Goal: Information Seeking & Learning: Learn about a topic

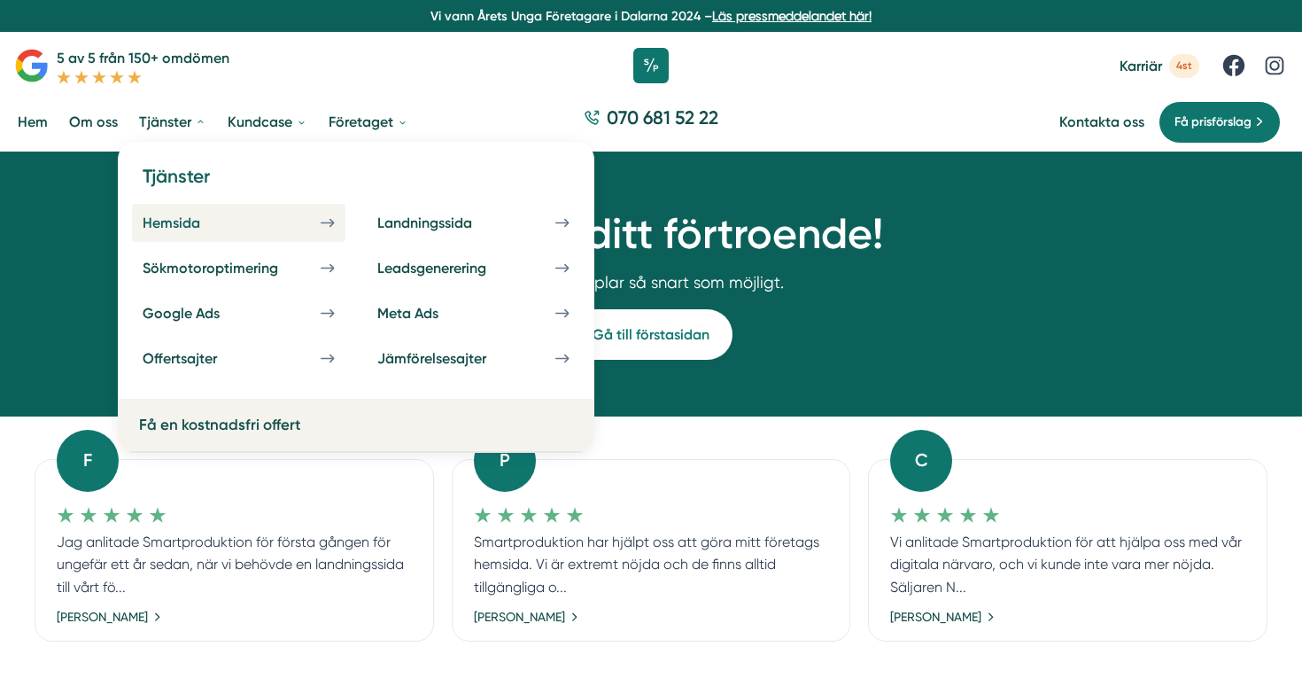
click at [178, 218] on div "Hemsida" at bounding box center [193, 222] width 100 height 17
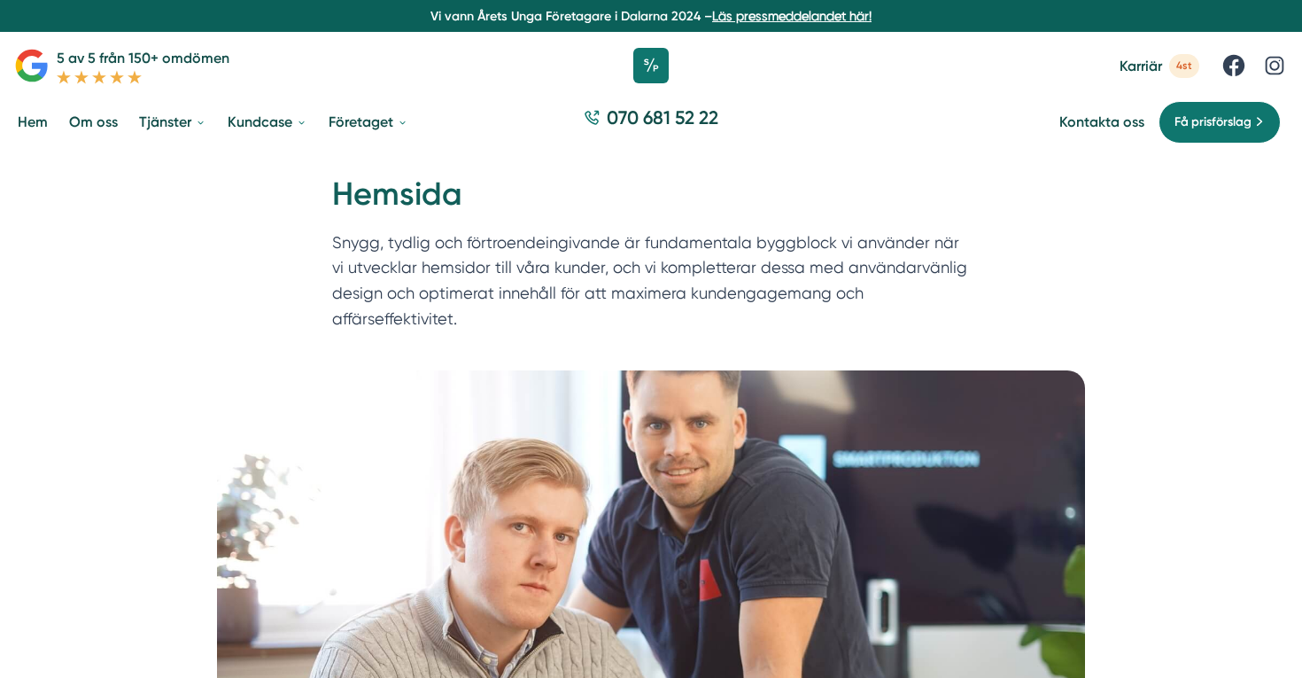
click at [105, 142] on link "Om oss" at bounding box center [94, 121] width 56 height 45
click at [101, 120] on link "Om oss" at bounding box center [94, 121] width 56 height 45
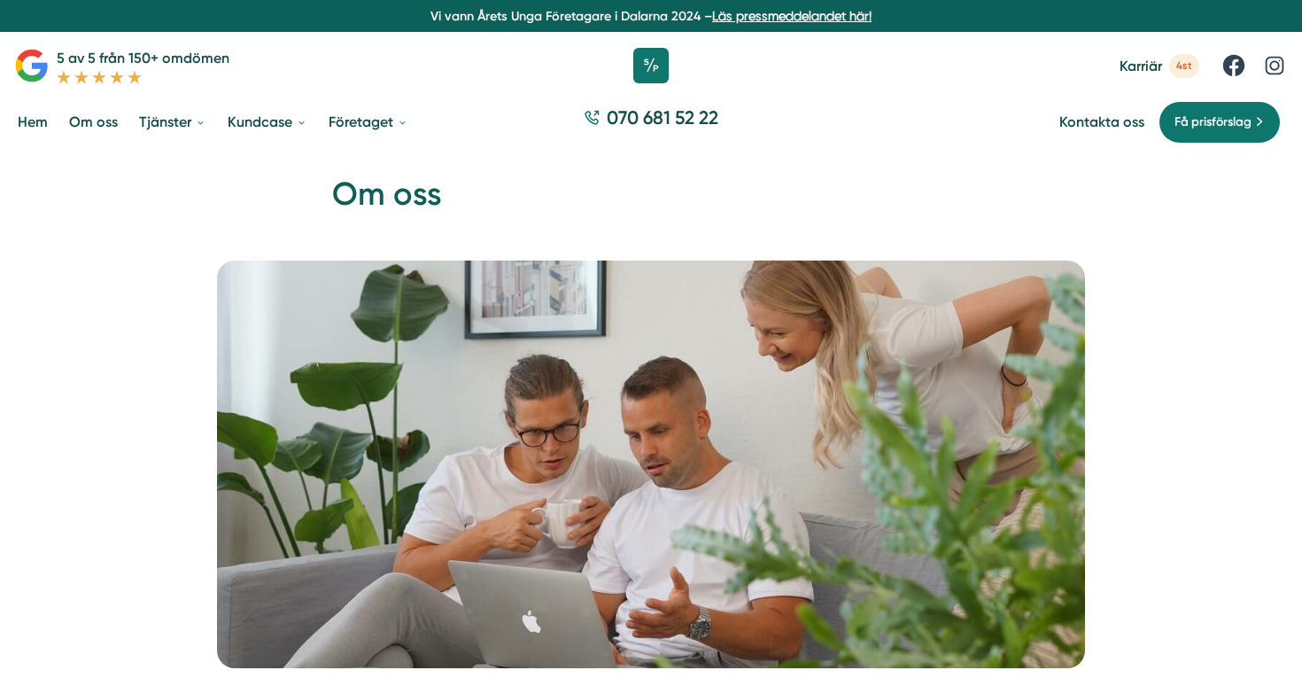
scroll to position [382, 0]
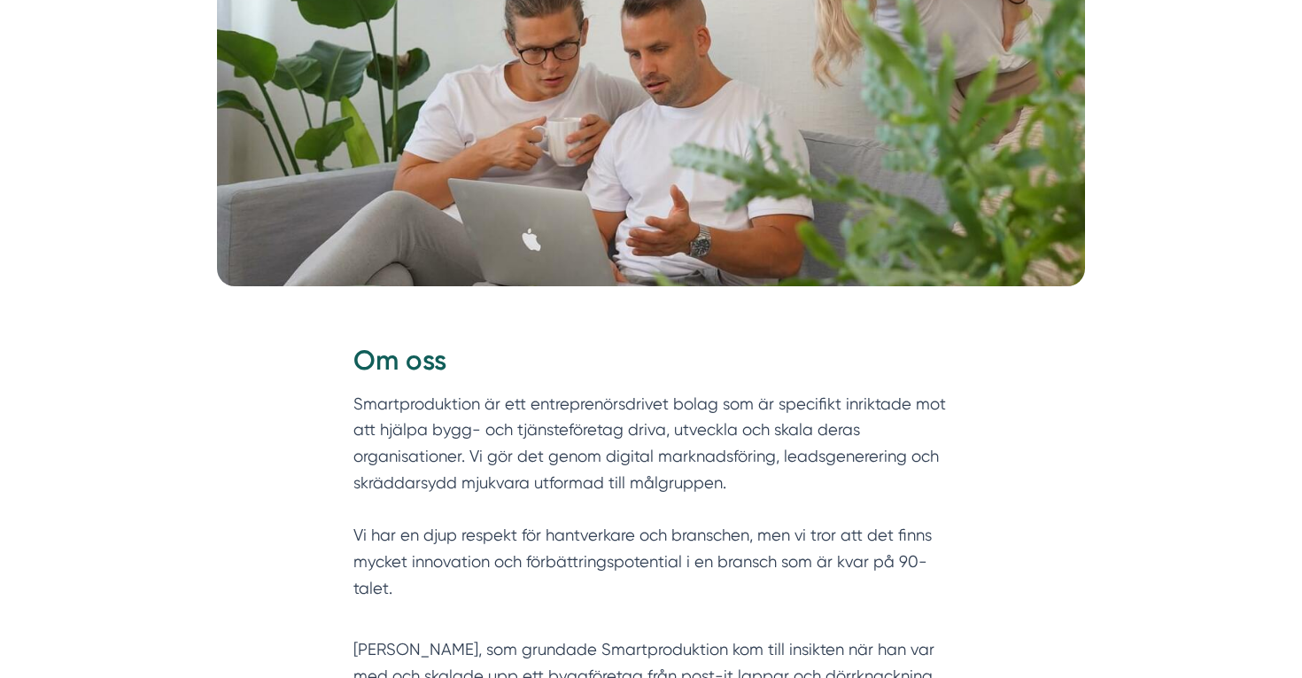
drag, startPoint x: 728, startPoint y: 479, endPoint x: 382, endPoint y: 427, distance: 350.3
click at [382, 427] on p "Smartproduktion är ett entreprenörsdrivet bolag som är specifikt inriktade mot …" at bounding box center [650, 509] width 595 height 236
copy p "hjälpa bygg- och tjänsteföretag driva, utveckla och skala deras organisationer.…"
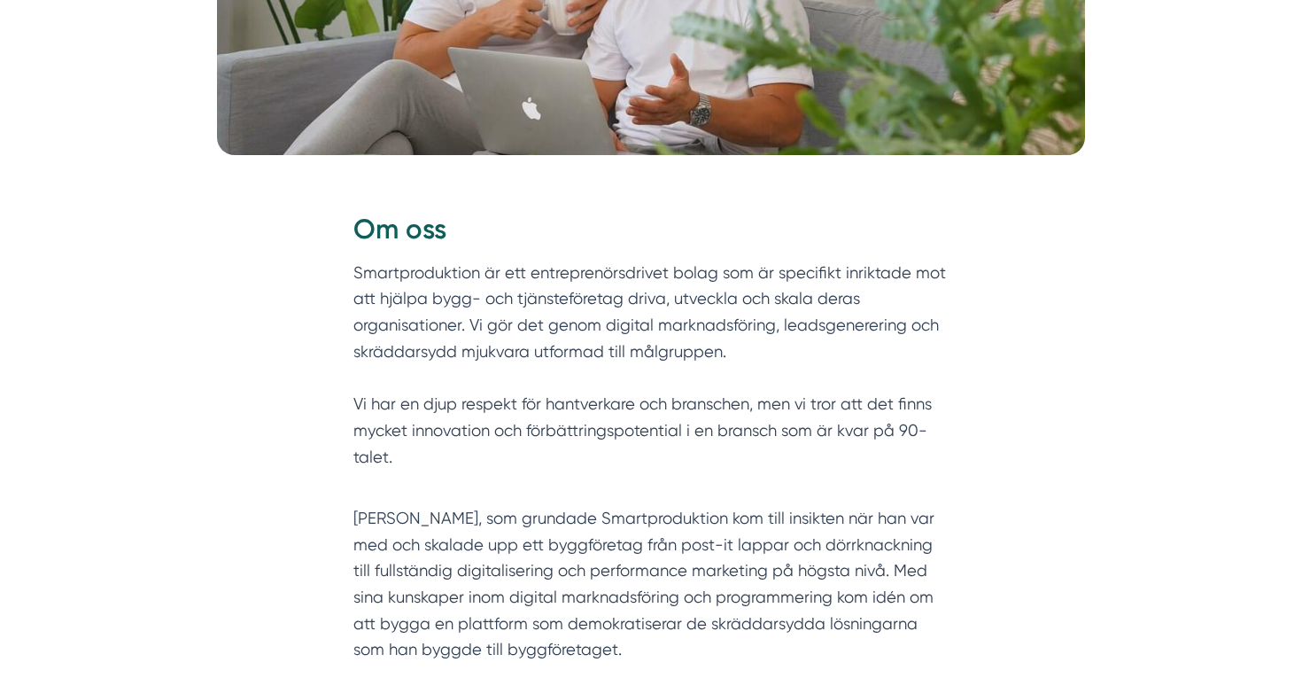
scroll to position [571, 0]
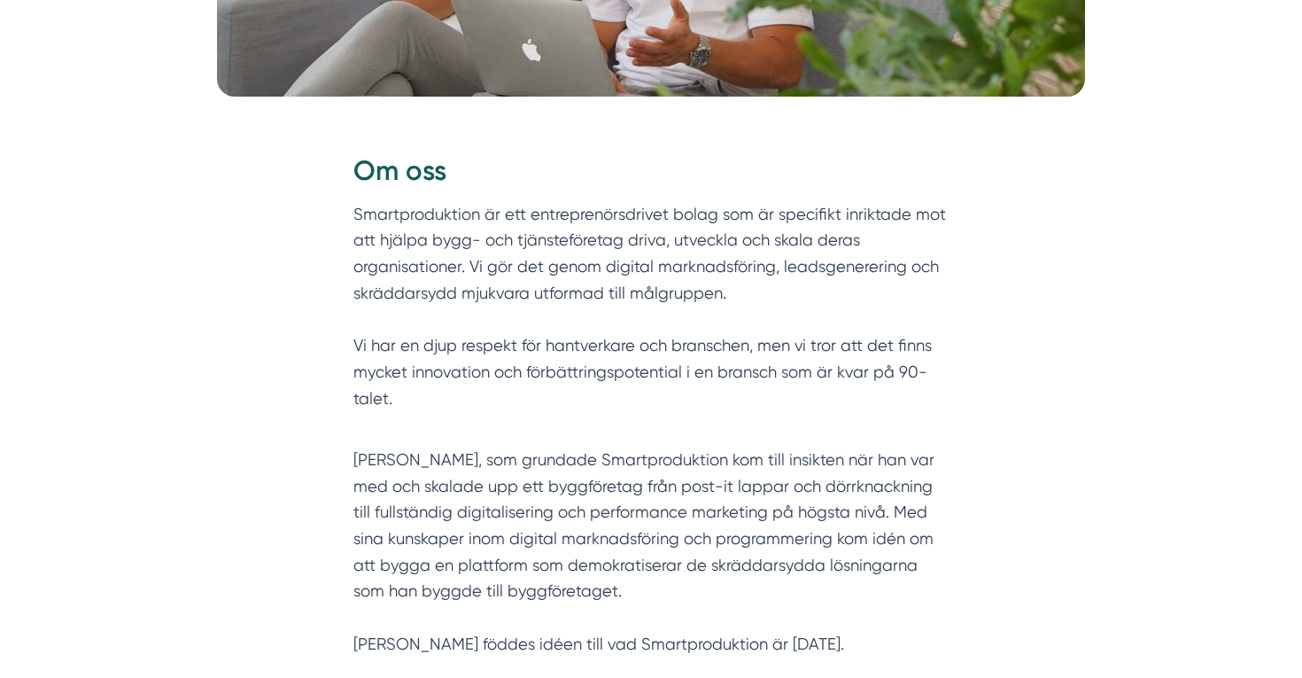
click at [398, 391] on p "Smartproduktion är ett entreprenörsdrivet bolag som är specifikt inriktade mot …" at bounding box center [650, 319] width 595 height 236
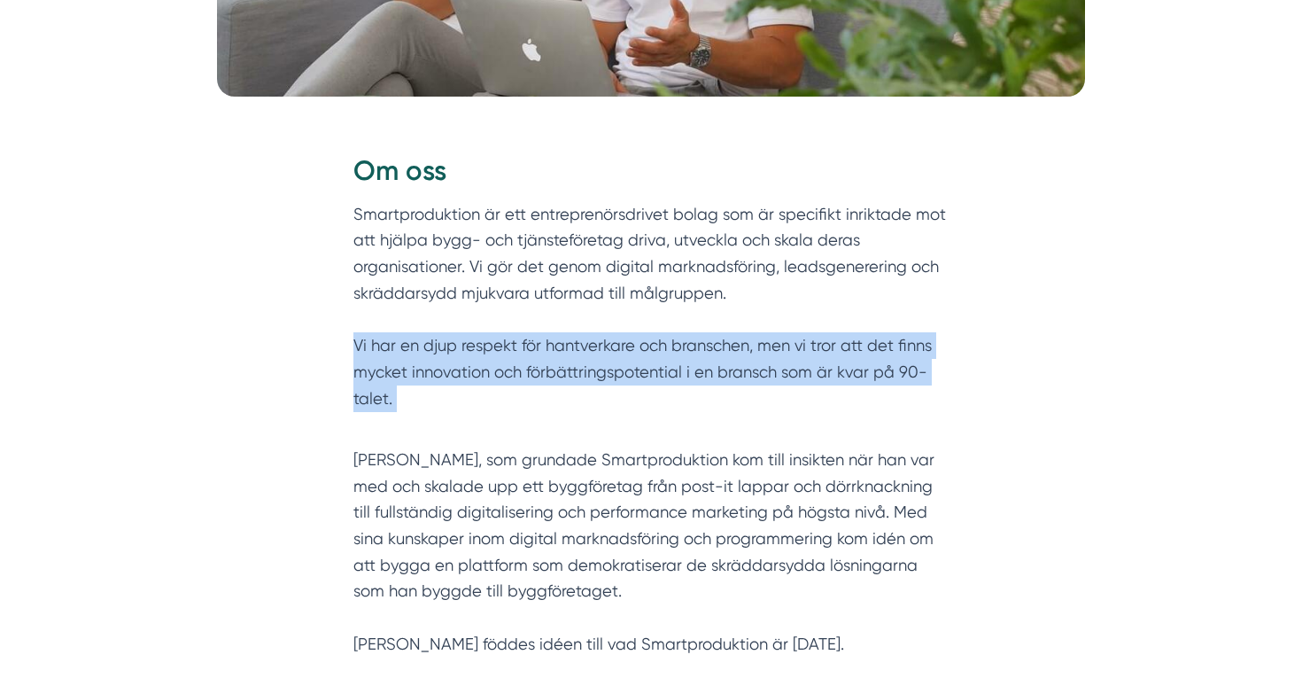
drag, startPoint x: 398, startPoint y: 391, endPoint x: 347, endPoint y: 344, distance: 68.9
click at [347, 344] on div "Om oss Smartproduktion är ett entreprenörsdrivet bolag som är specifikt inrikta…" at bounding box center [651, 409] width 680 height 569
copy p "Vi har en djup respekt för hantverkare och branschen, men vi tror att det finns…"
click at [344, 498] on div "Om oss Smartproduktion är ett entreprenörsdrivet bolag som är specifikt inrikta…" at bounding box center [651, 409] width 680 height 569
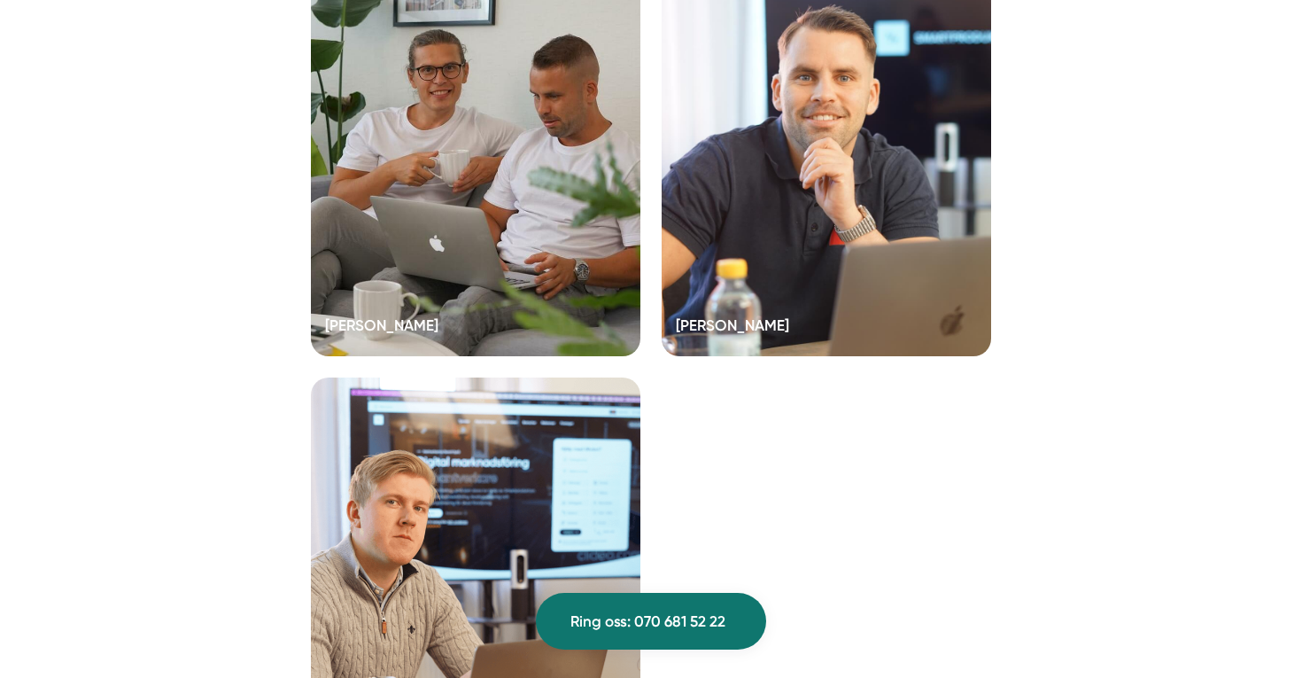
scroll to position [3653, 0]
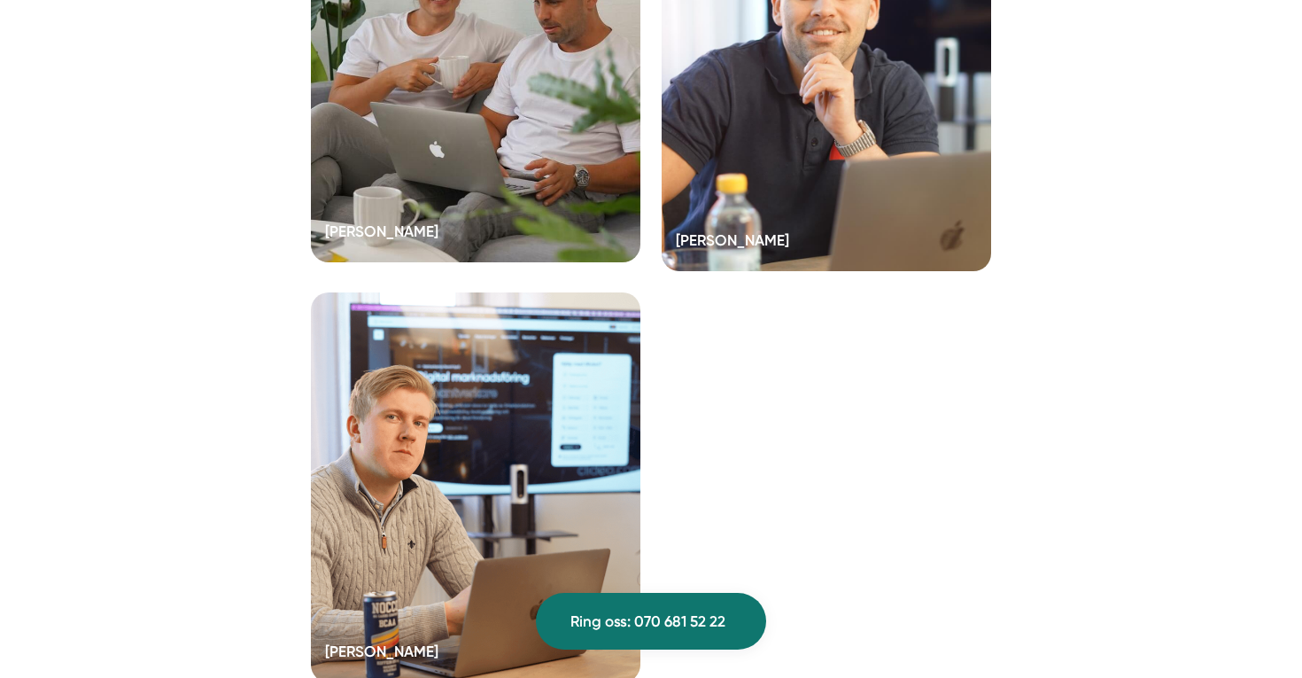
click at [523, 262] on div at bounding box center [476, 67] width 330 height 390
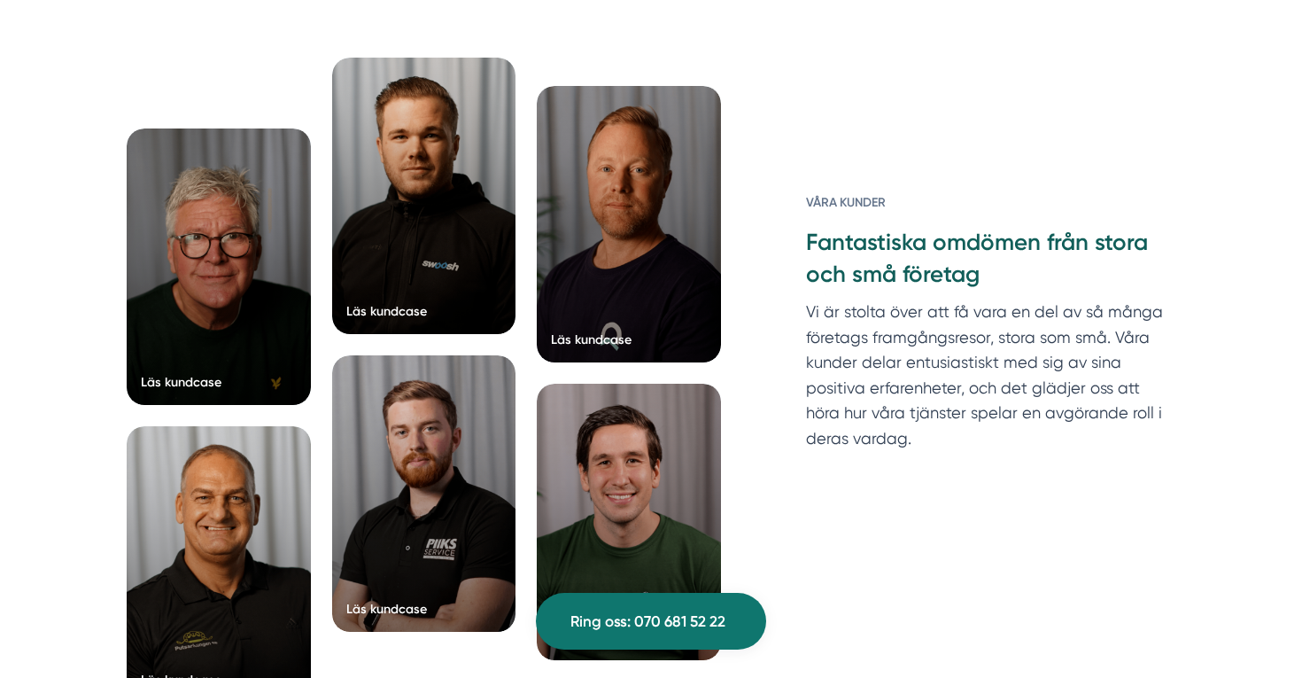
scroll to position [2359, 0]
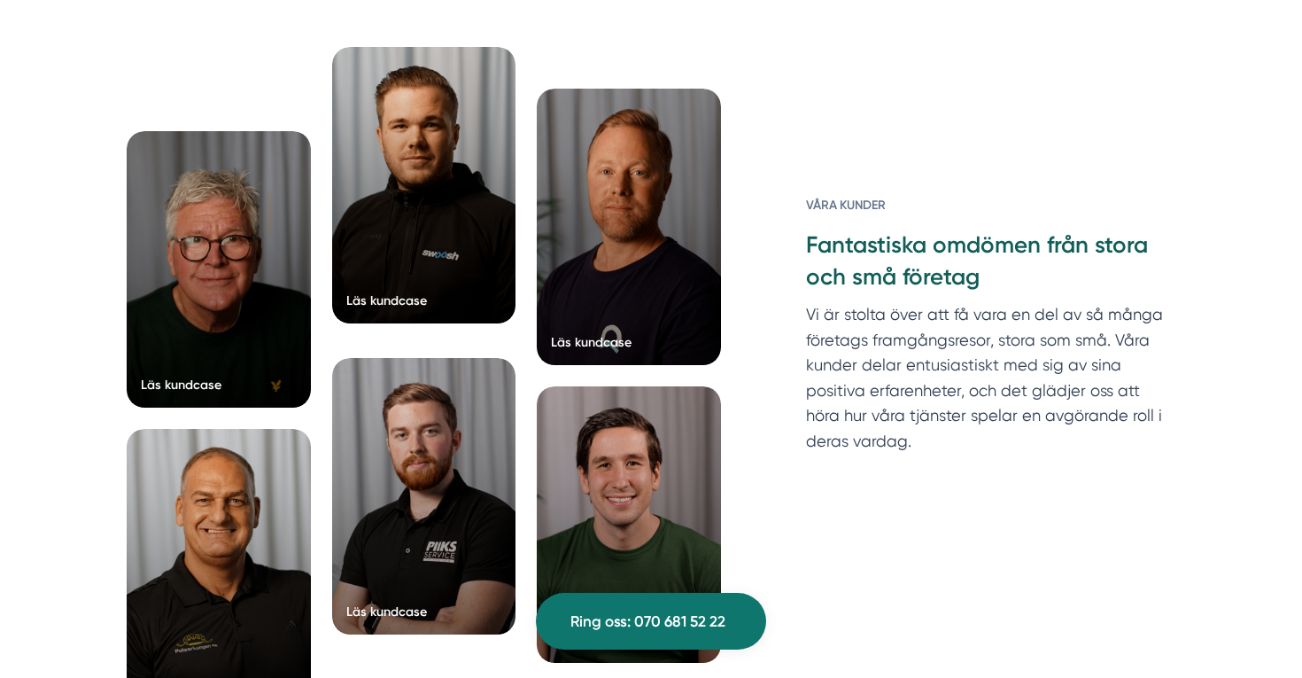
click at [379, 176] on div at bounding box center [424, 185] width 184 height 276
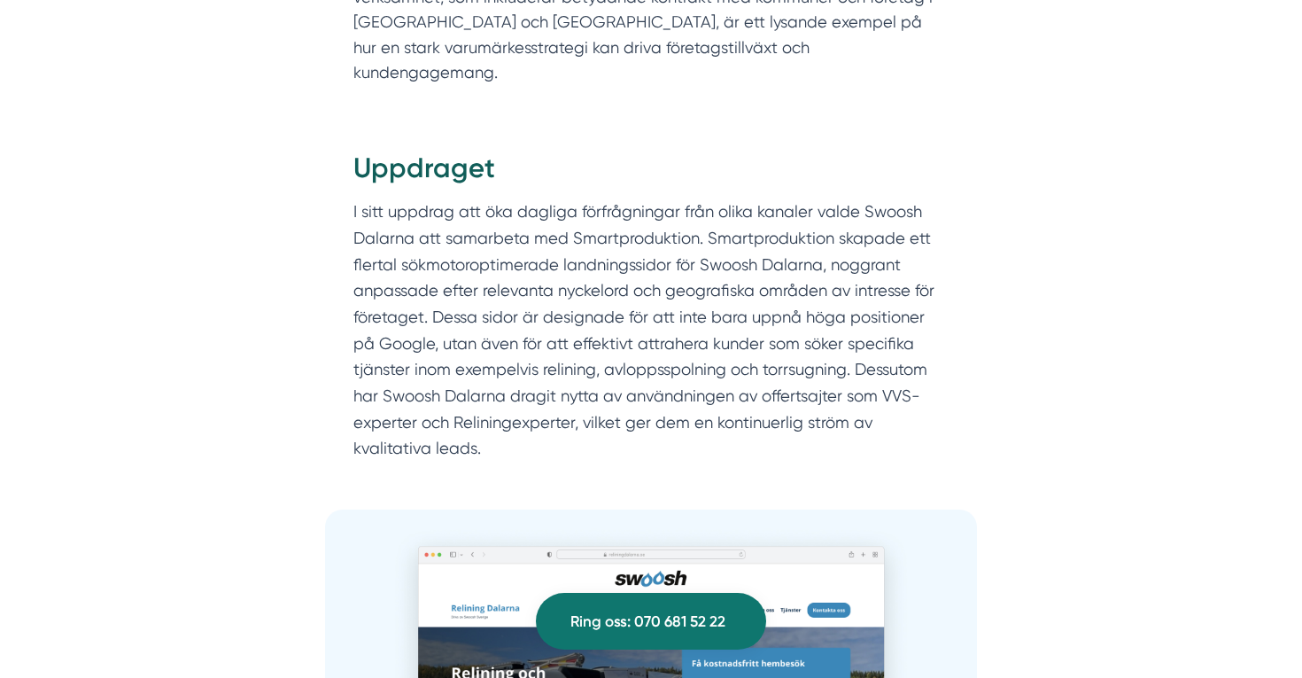
scroll to position [978, 0]
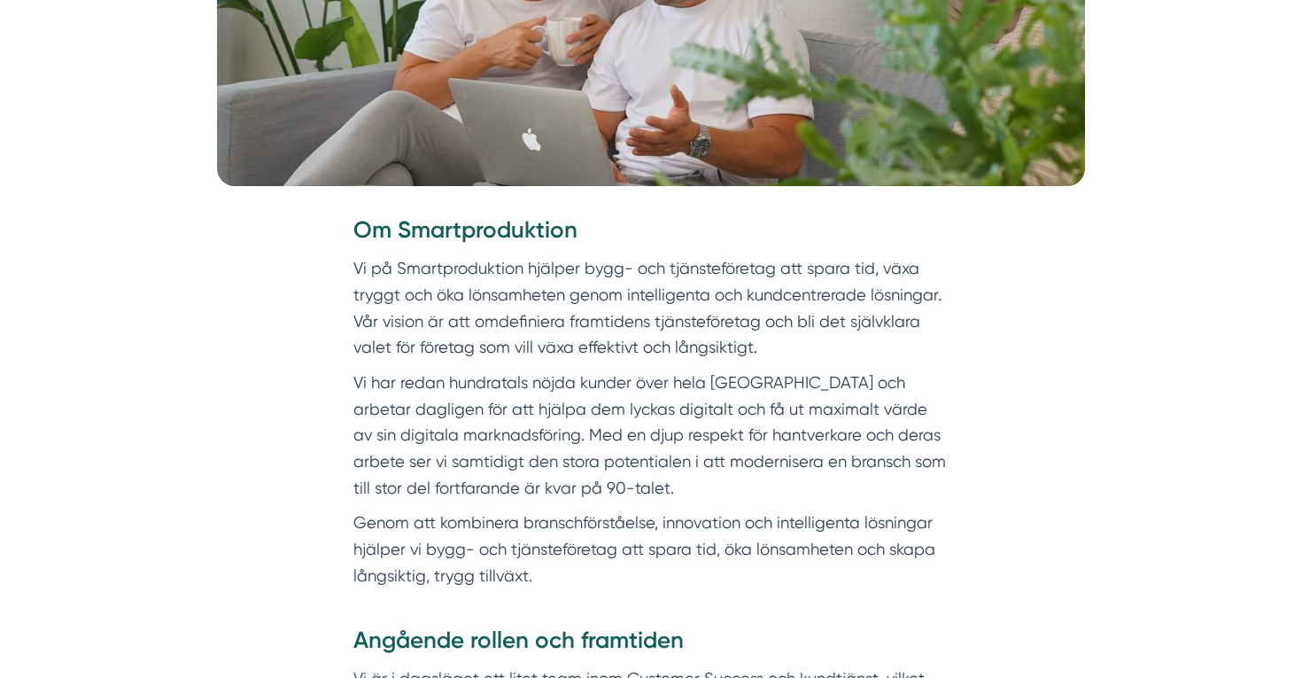
scroll to position [665, 0]
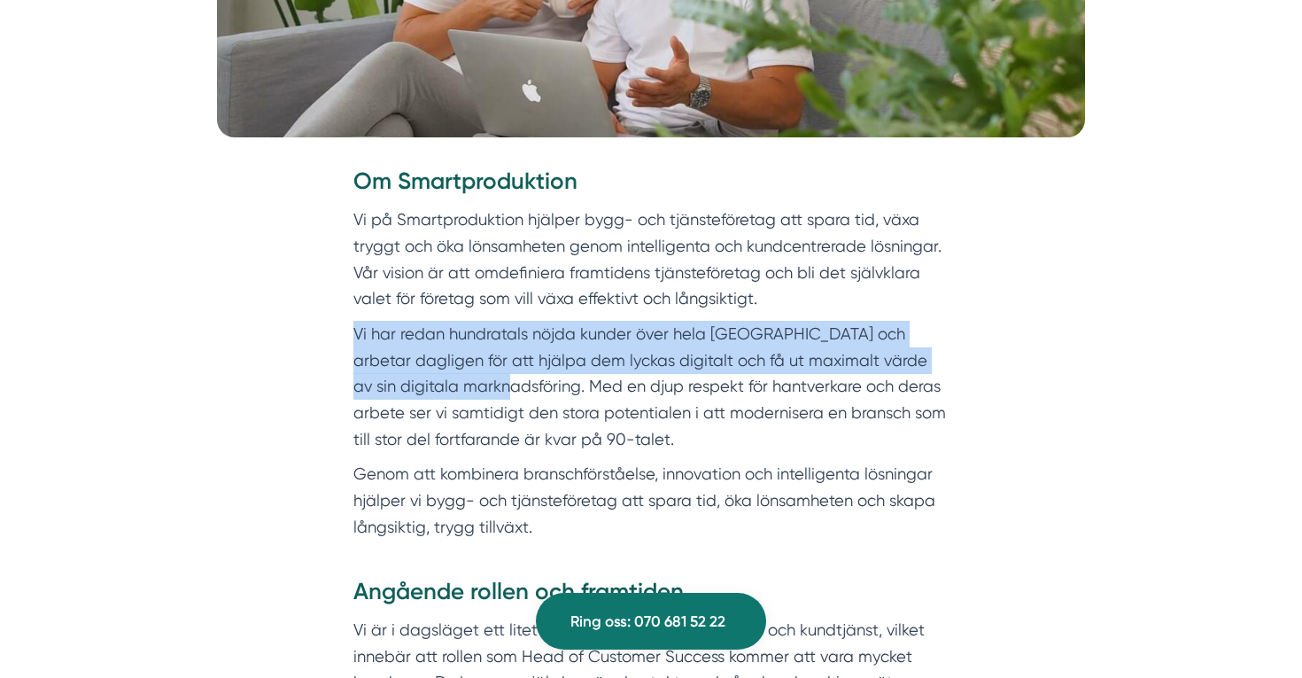
drag, startPoint x: 475, startPoint y: 379, endPoint x: 329, endPoint y: 331, distance: 153.8
click at [329, 331] on div "Om Smartproduktion Vi på Smartproduktion hjälper bygg- och tjänsteföretag att s…" at bounding box center [651, 371] width 680 height 410
copy p "Vi har redan hundratals nöjda kunder över hela Sverige och arbetar dagligen för…"
click at [445, 507] on p "Genom att kombinera branschförståelse, innovation och intelligenta lösningar hj…" at bounding box center [650, 501] width 595 height 80
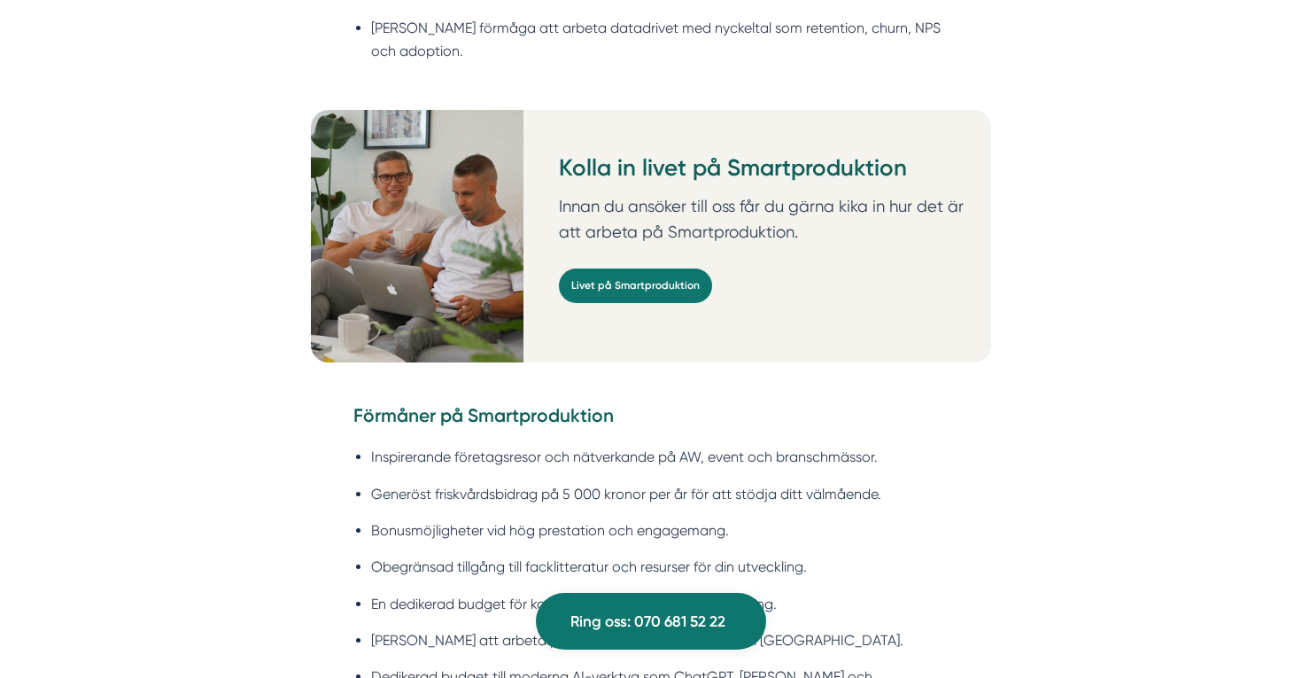
scroll to position [2291, 0]
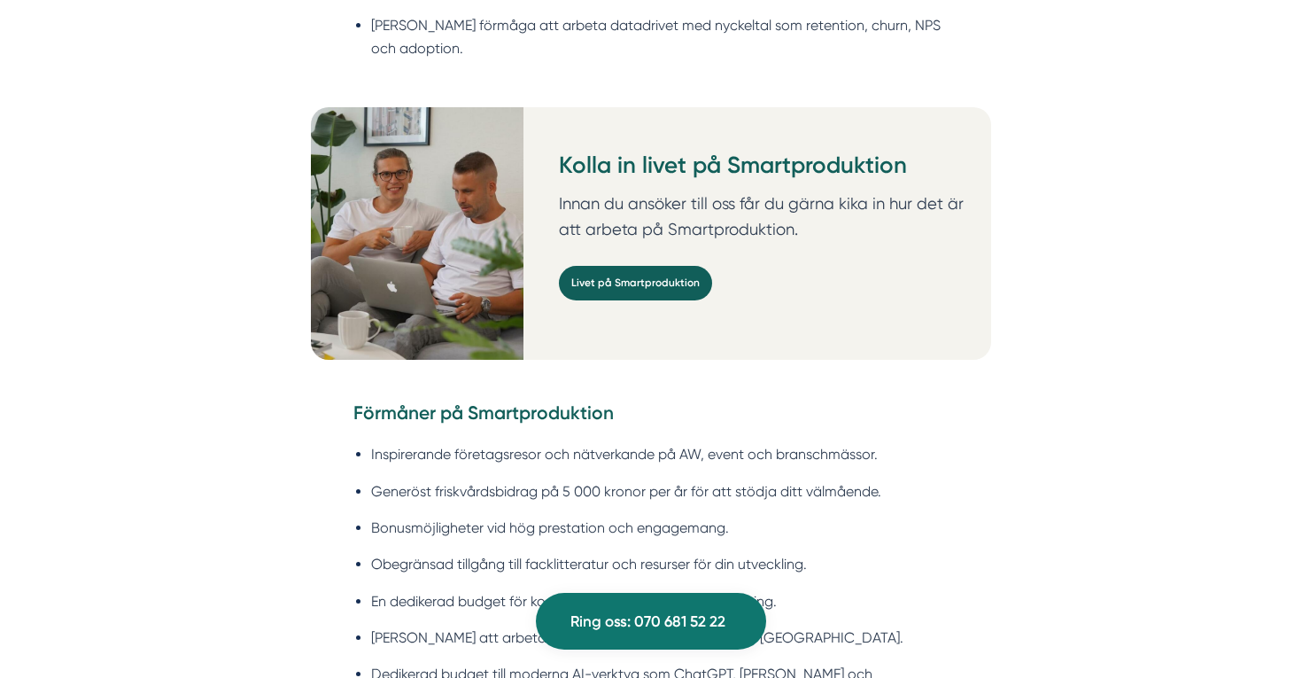
click at [661, 266] on link "Livet på Smartproduktion" at bounding box center [635, 283] width 153 height 35
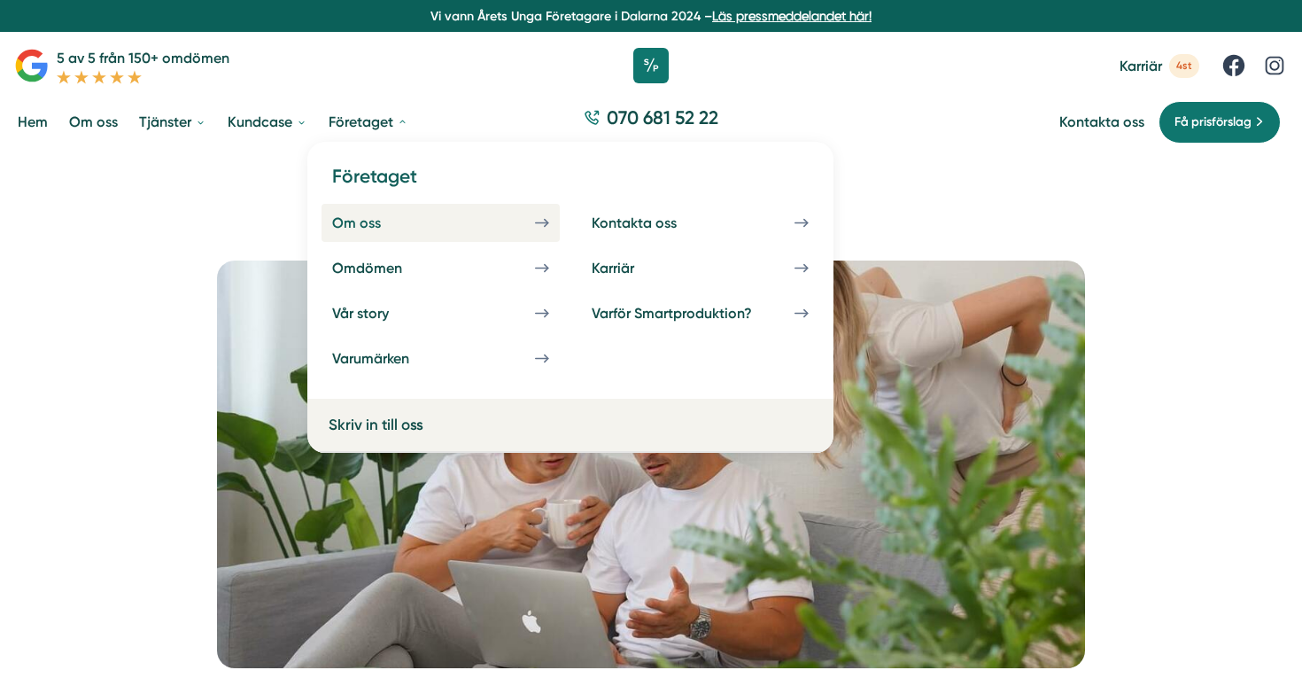
click at [360, 218] on div "Om oss" at bounding box center [377, 222] width 91 height 17
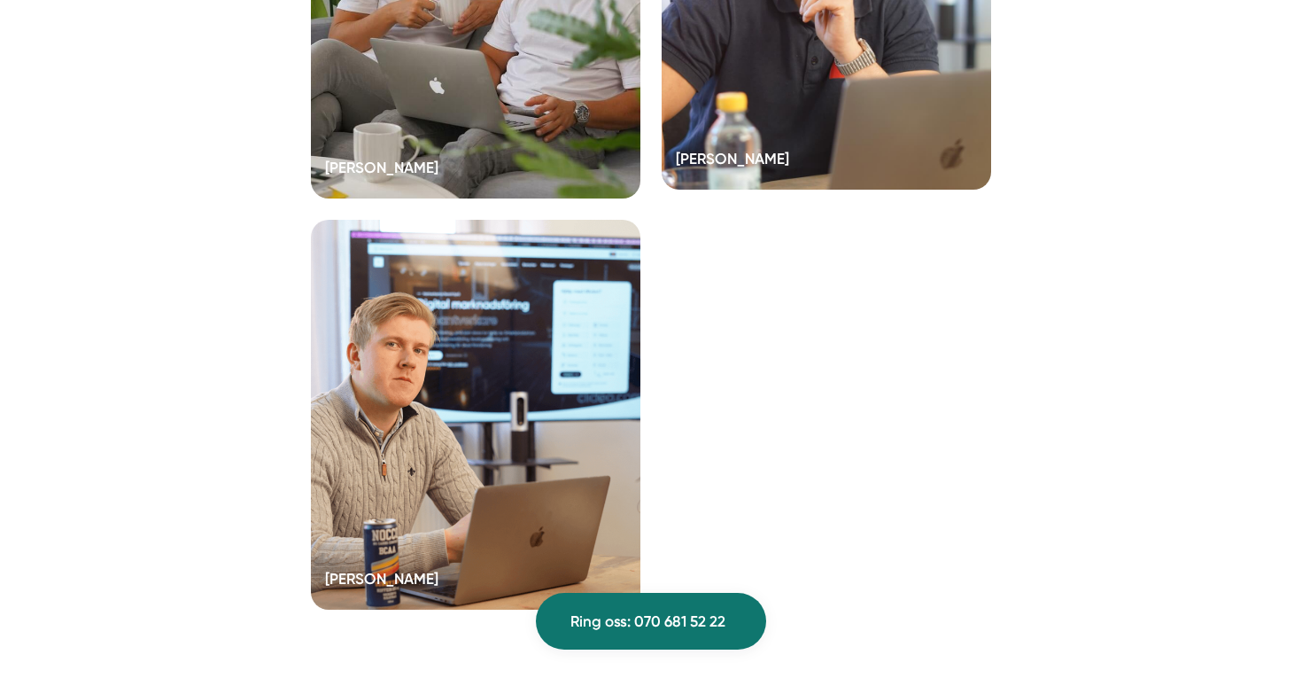
scroll to position [3726, 0]
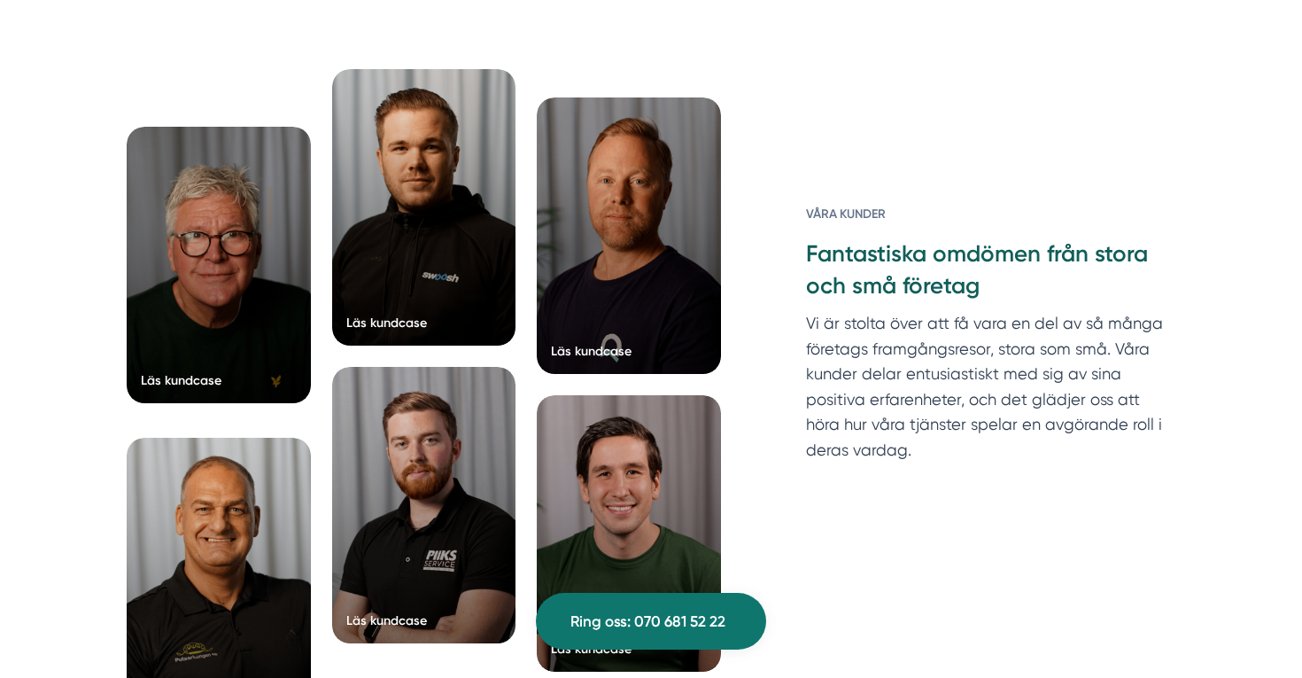
scroll to position [3241, 0]
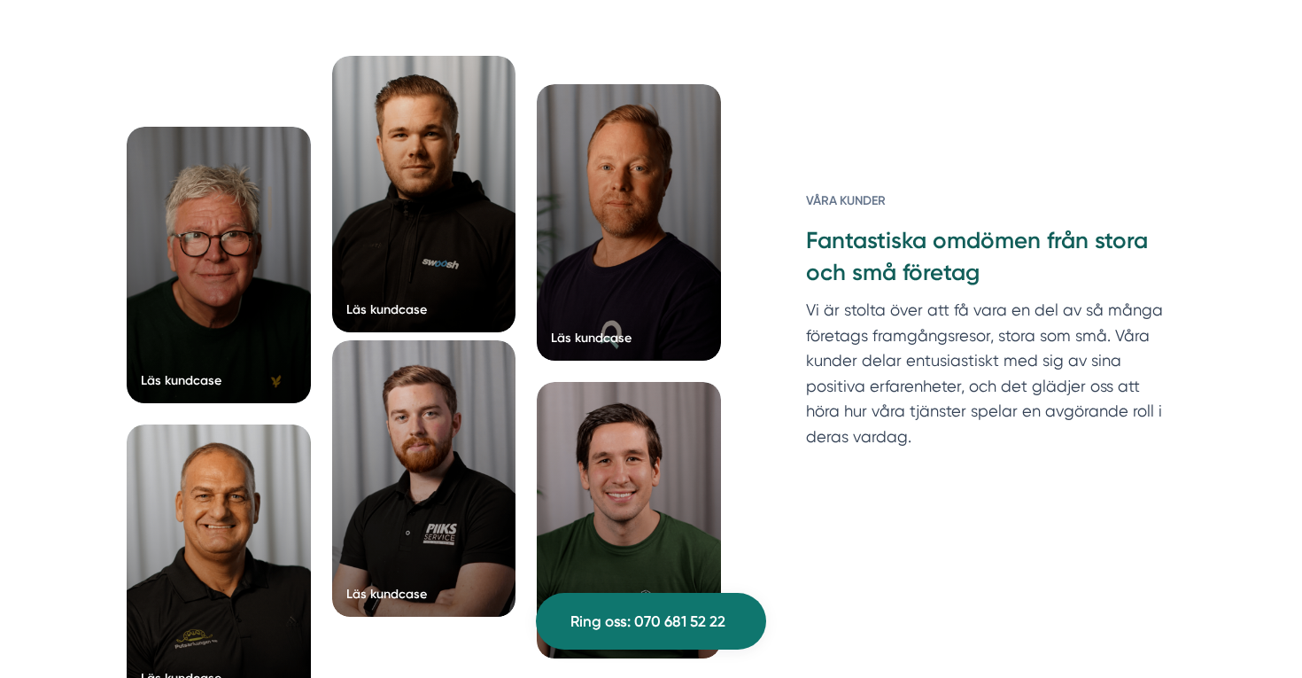
click at [431, 399] on div at bounding box center [424, 478] width 184 height 276
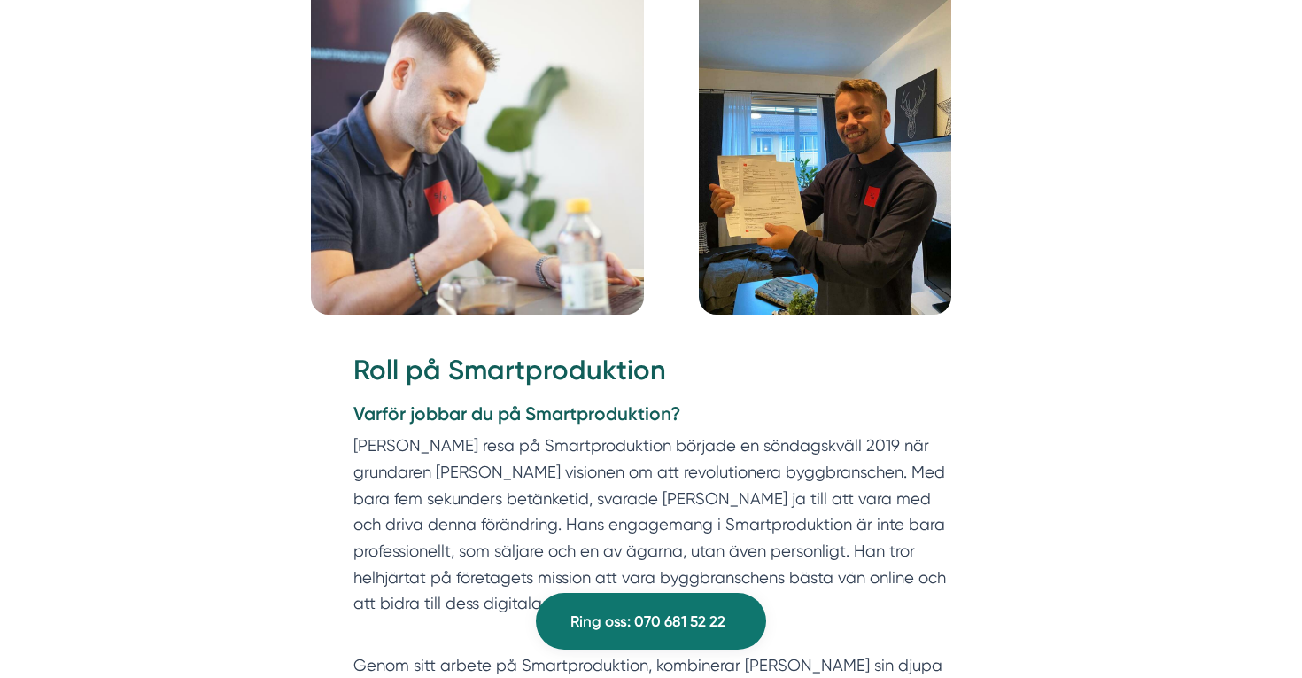
scroll to position [1612, 0]
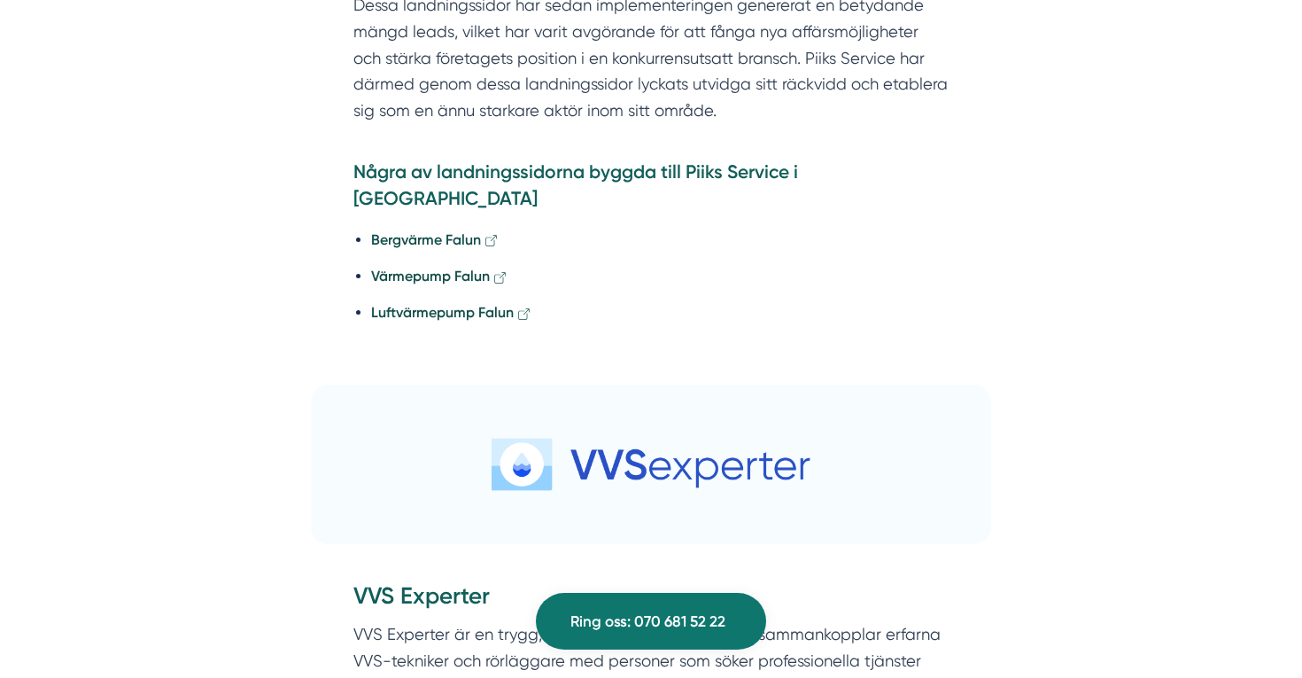
scroll to position [3374, 0]
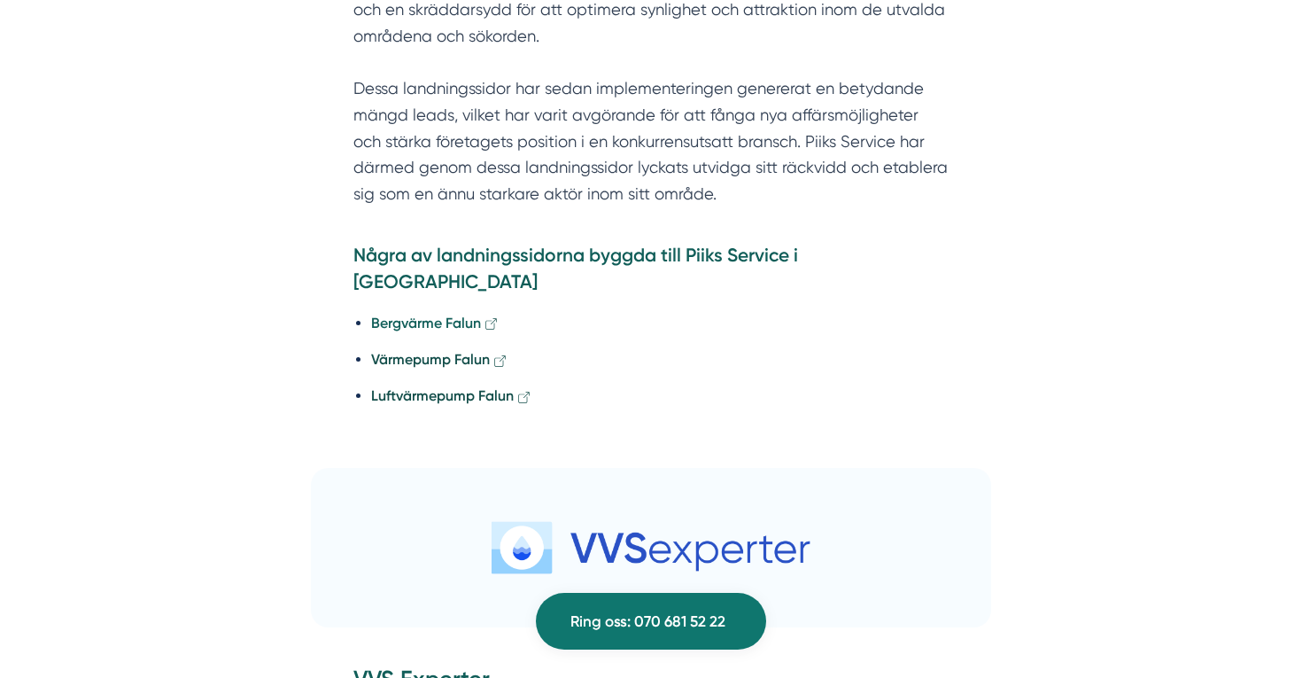
click at [405, 314] on strong "Bergvärme Falun" at bounding box center [426, 322] width 110 height 17
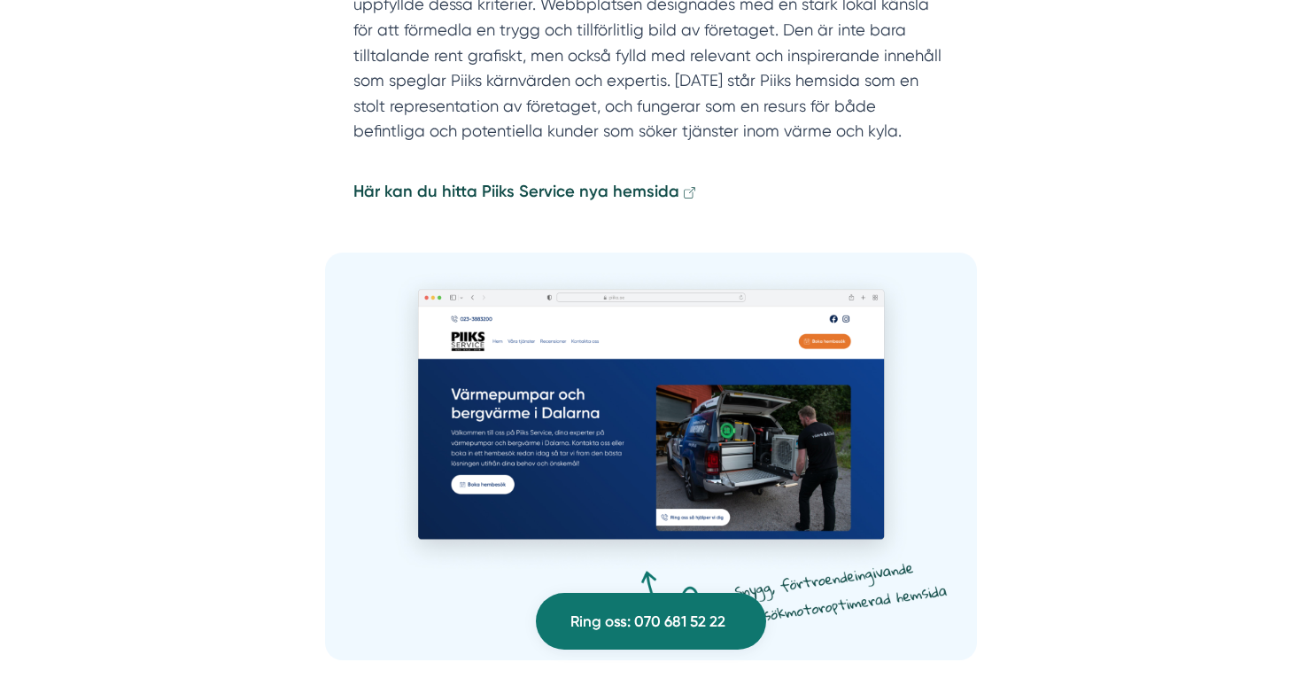
scroll to position [2302, 0]
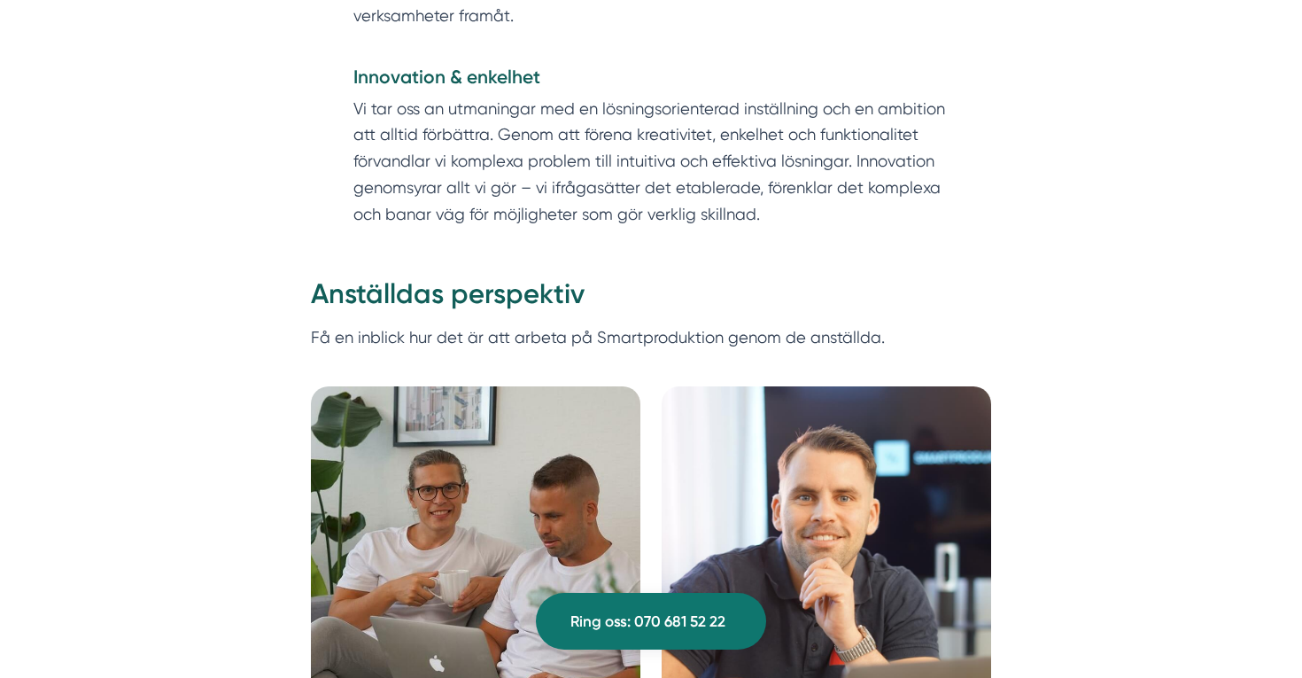
scroll to position [3279, 0]
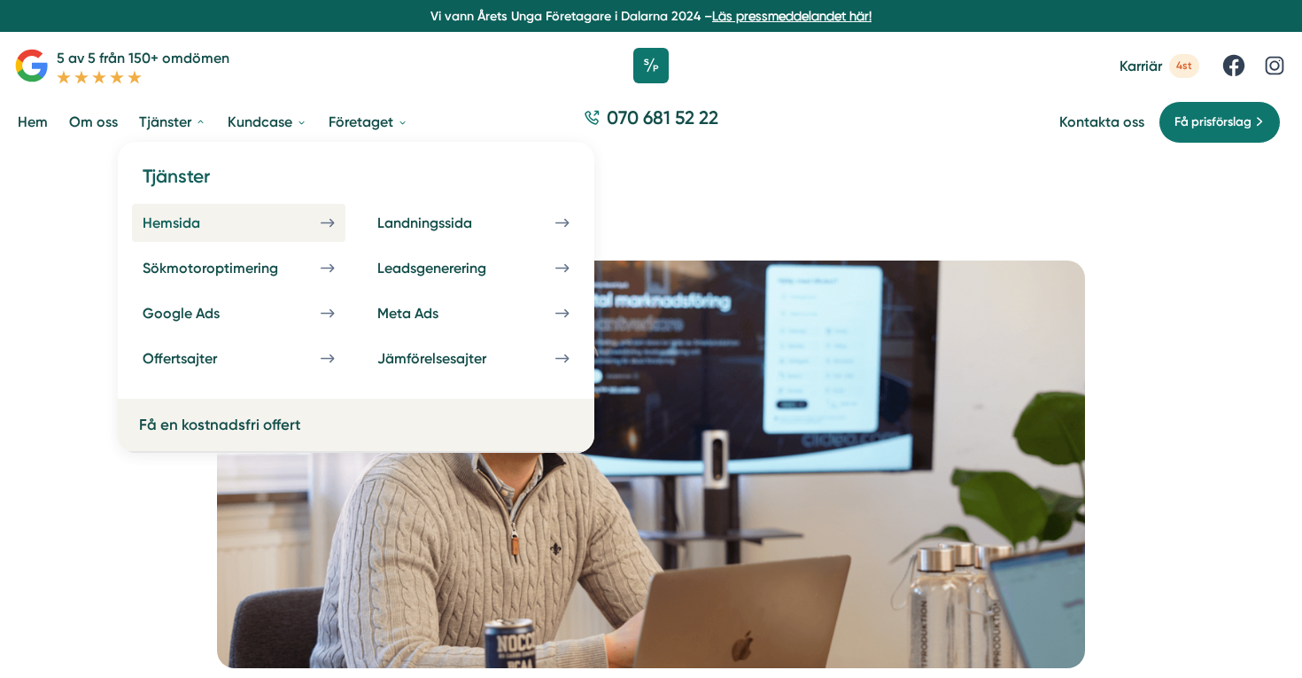
click at [171, 221] on div "Hemsida" at bounding box center [193, 222] width 100 height 17
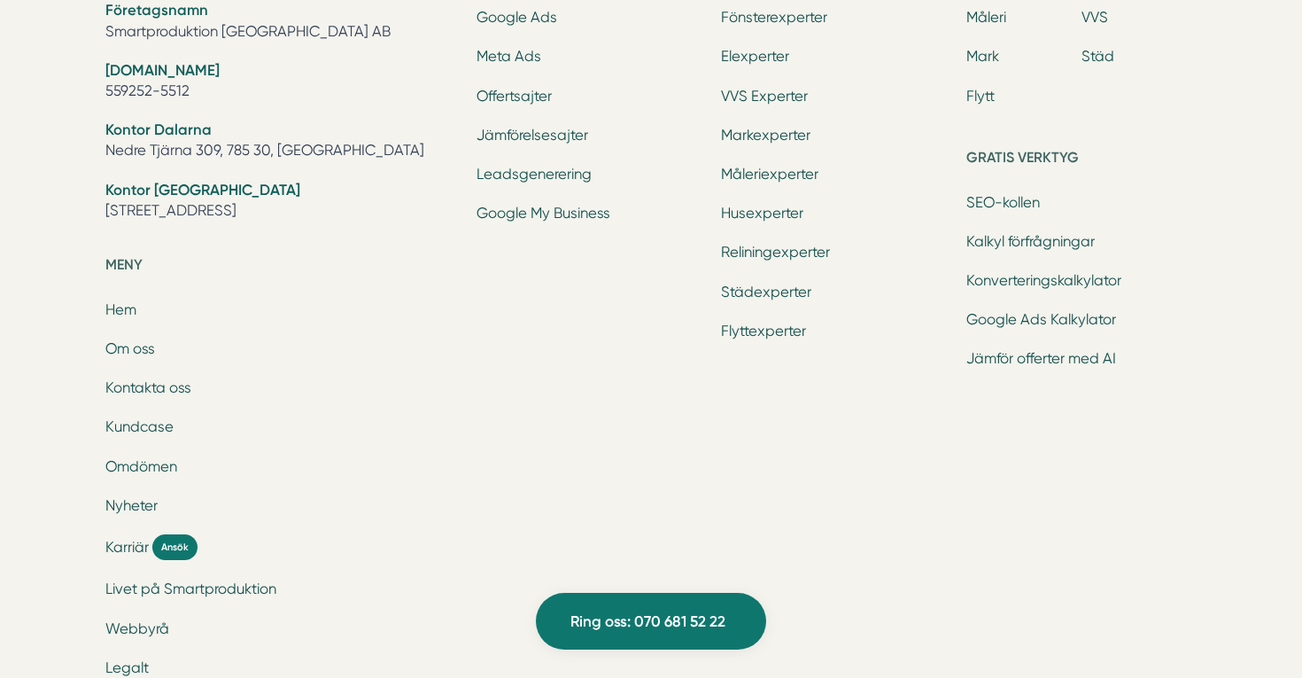
scroll to position [5872, 0]
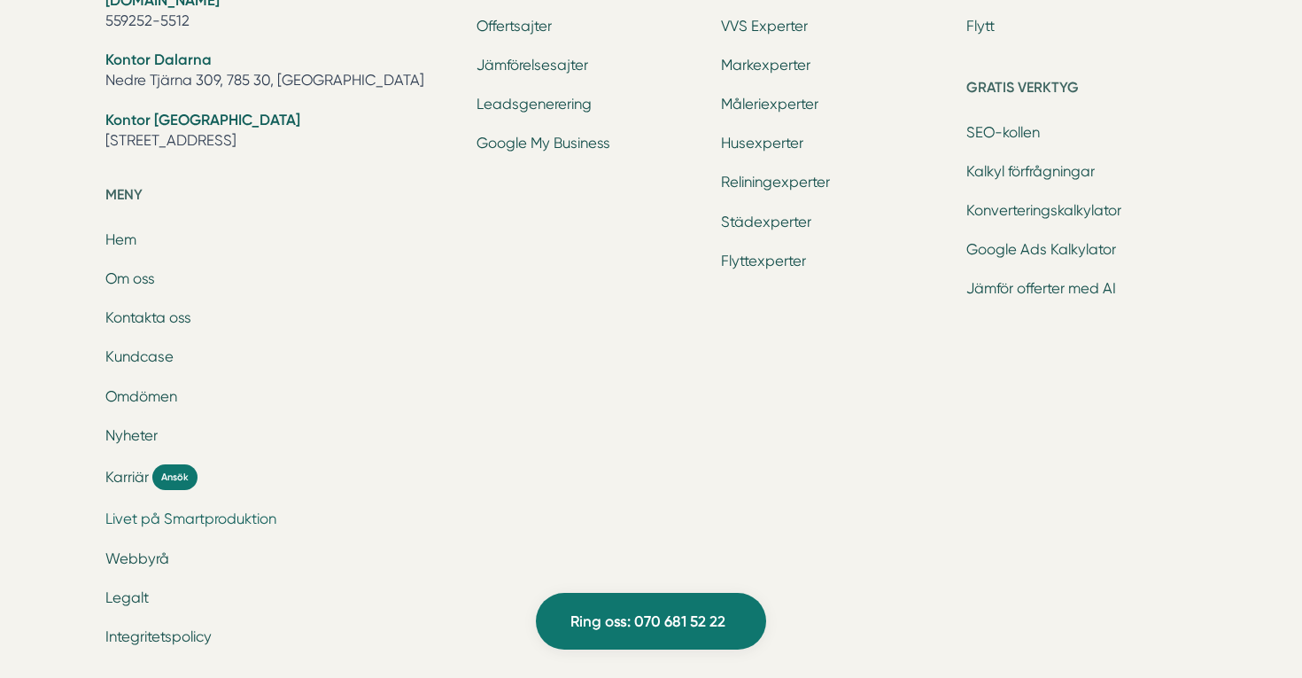
click at [119, 510] on link "Livet på Smartproduktion" at bounding box center [190, 518] width 171 height 17
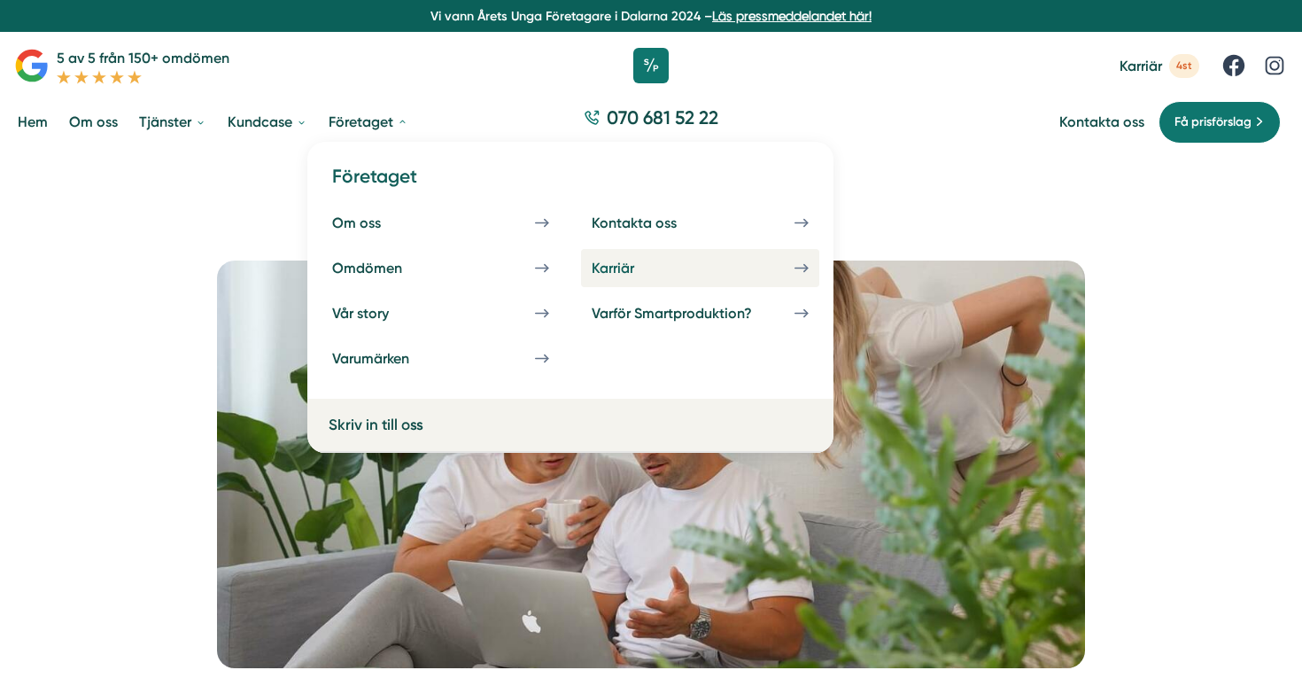
click at [664, 279] on link "Karriär" at bounding box center [700, 268] width 238 height 38
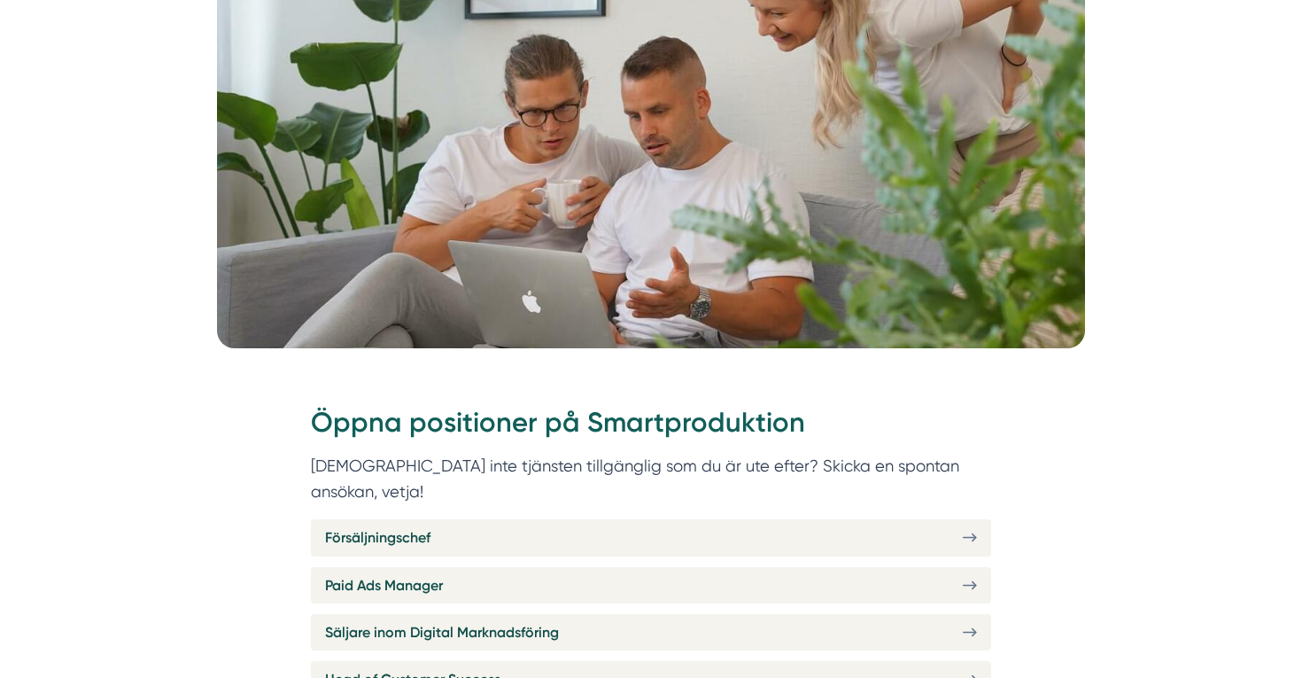
scroll to position [814, 0]
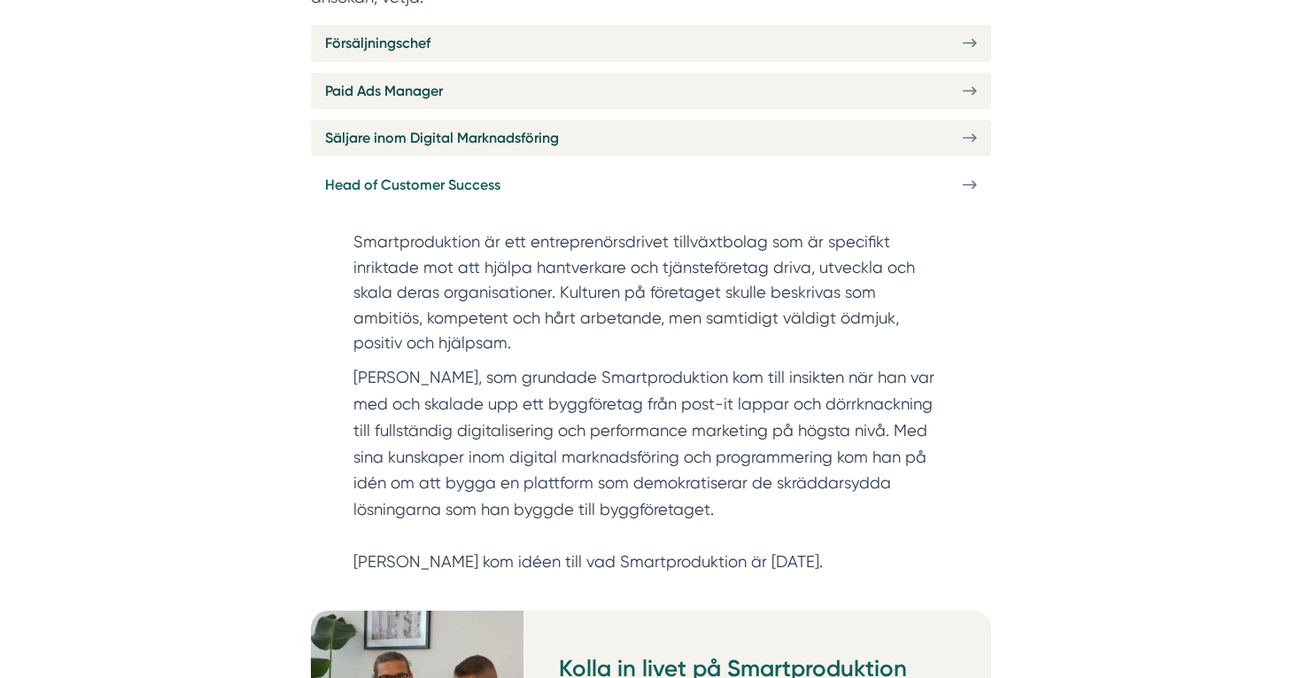
click at [411, 174] on span "Head of Customer Success" at bounding box center [412, 185] width 175 height 22
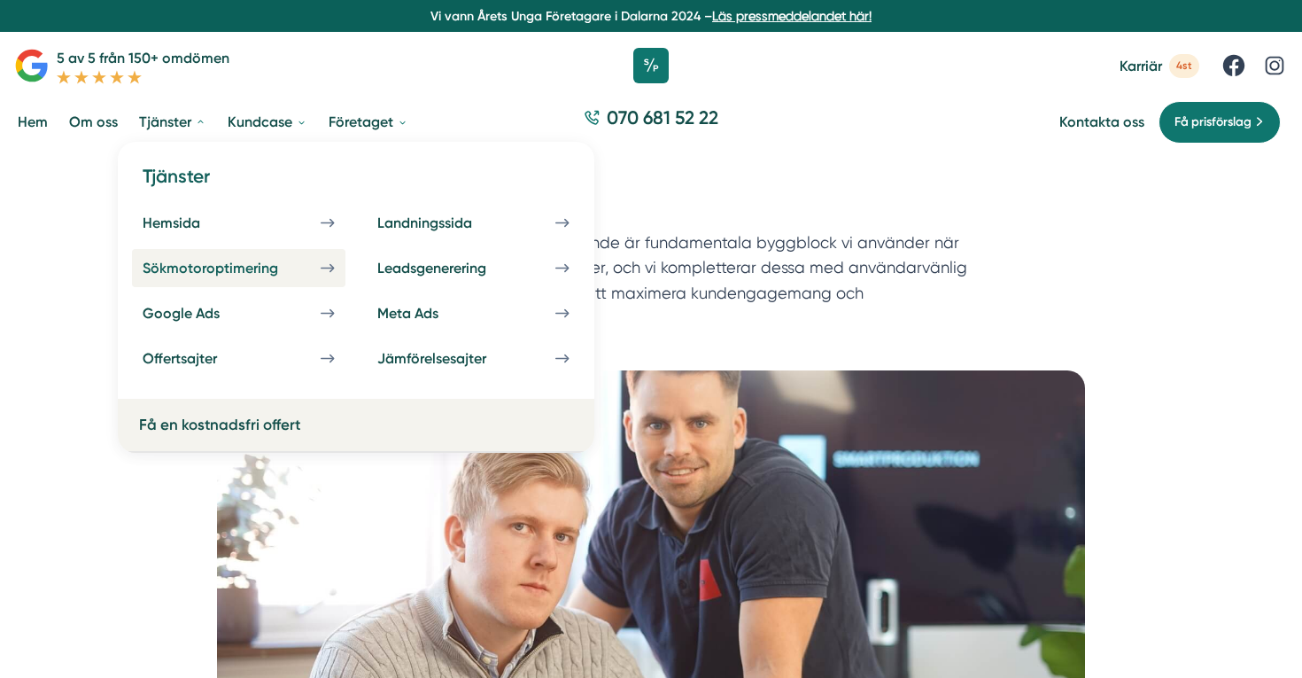
click at [186, 260] on div "Sökmotoroptimering" at bounding box center [232, 268] width 178 height 17
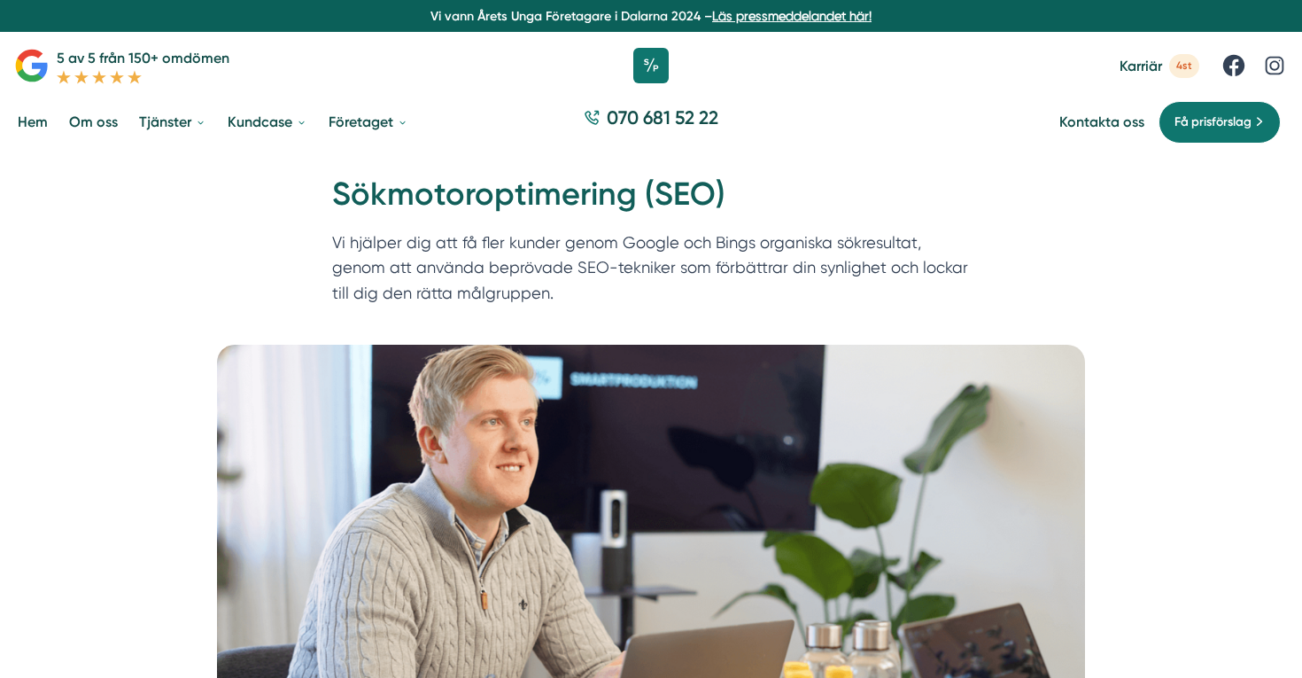
click at [756, 16] on link "Läs pressmeddelandet här!" at bounding box center [791, 16] width 159 height 14
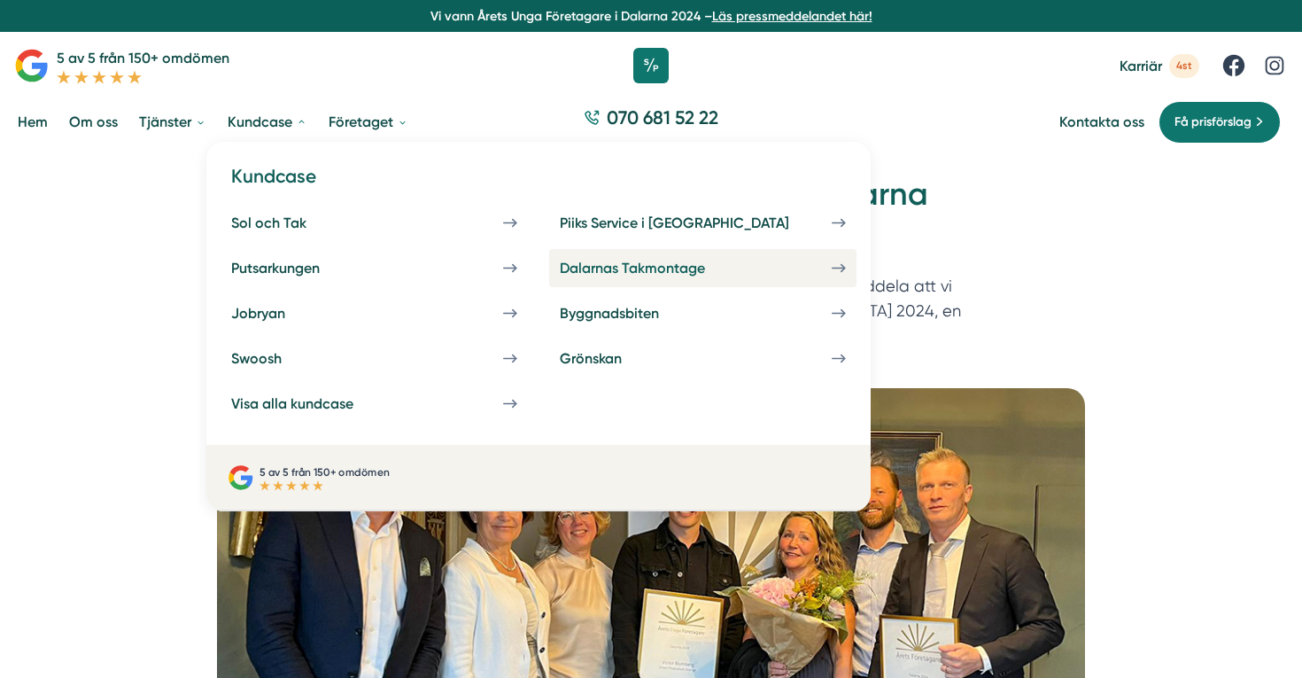
click at [560, 274] on div "Dalarnas Takmontage" at bounding box center [654, 268] width 188 height 17
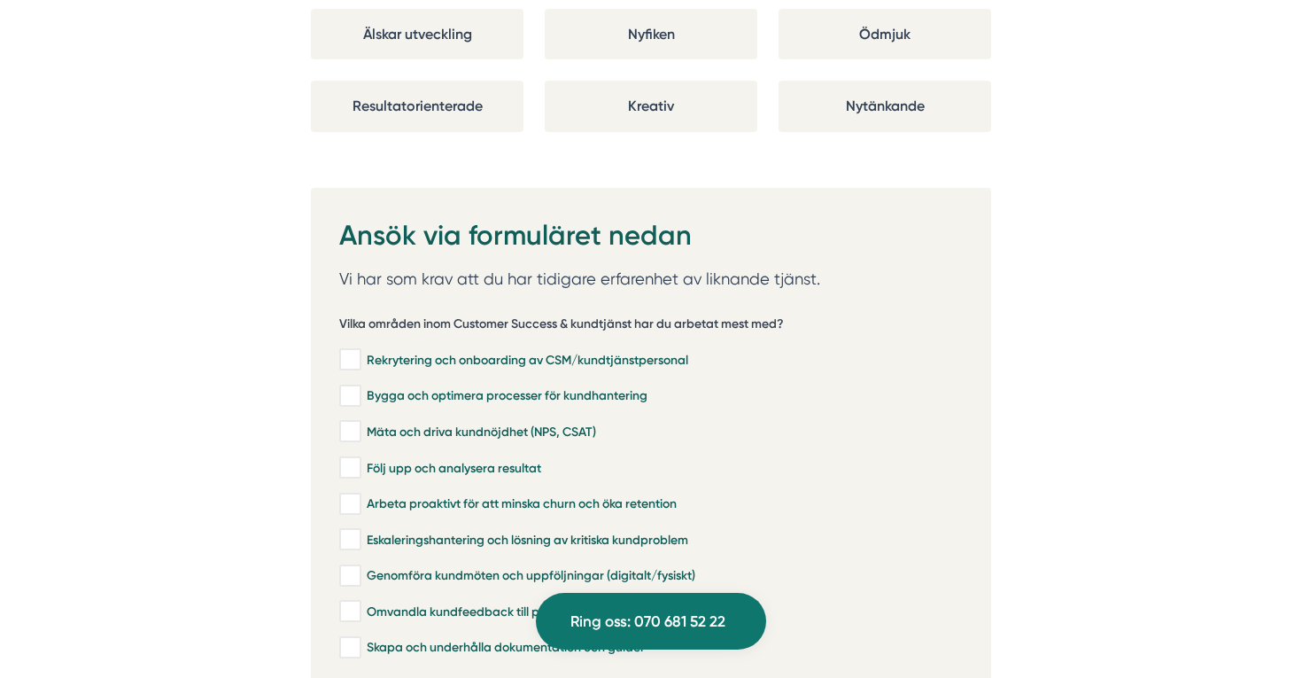
scroll to position [3552, 0]
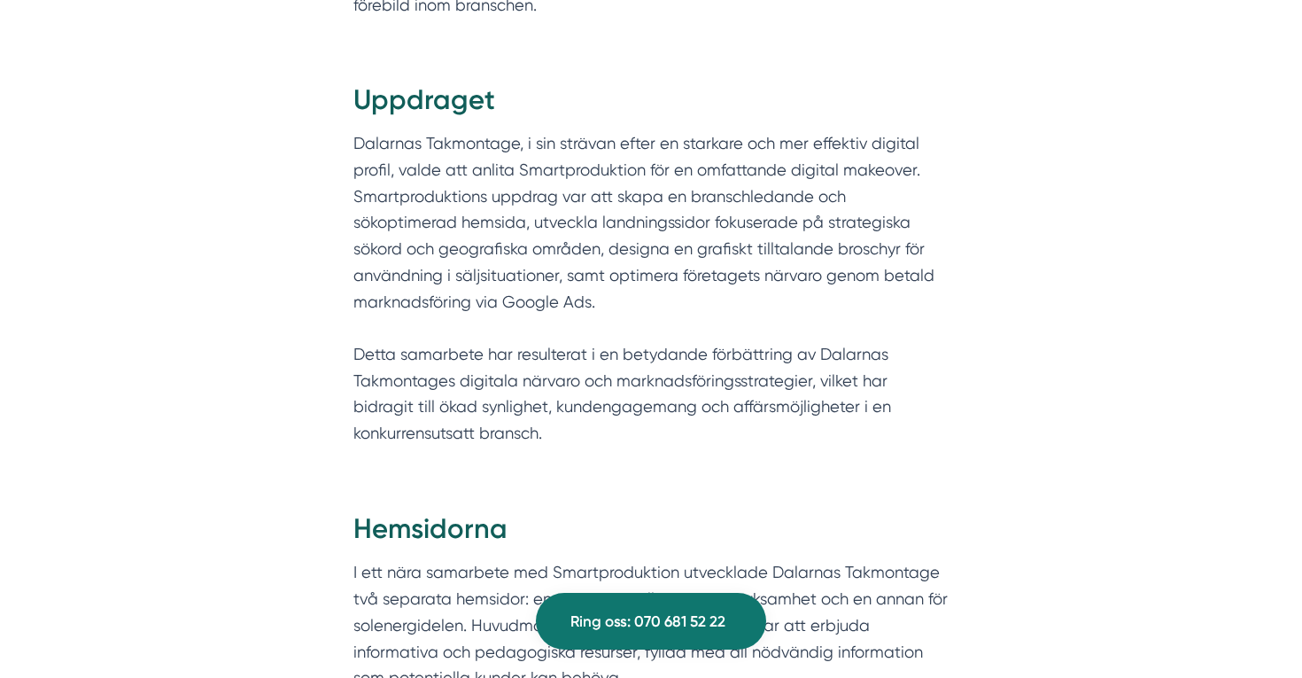
scroll to position [1287, 0]
